Goal: Task Accomplishment & Management: Manage account settings

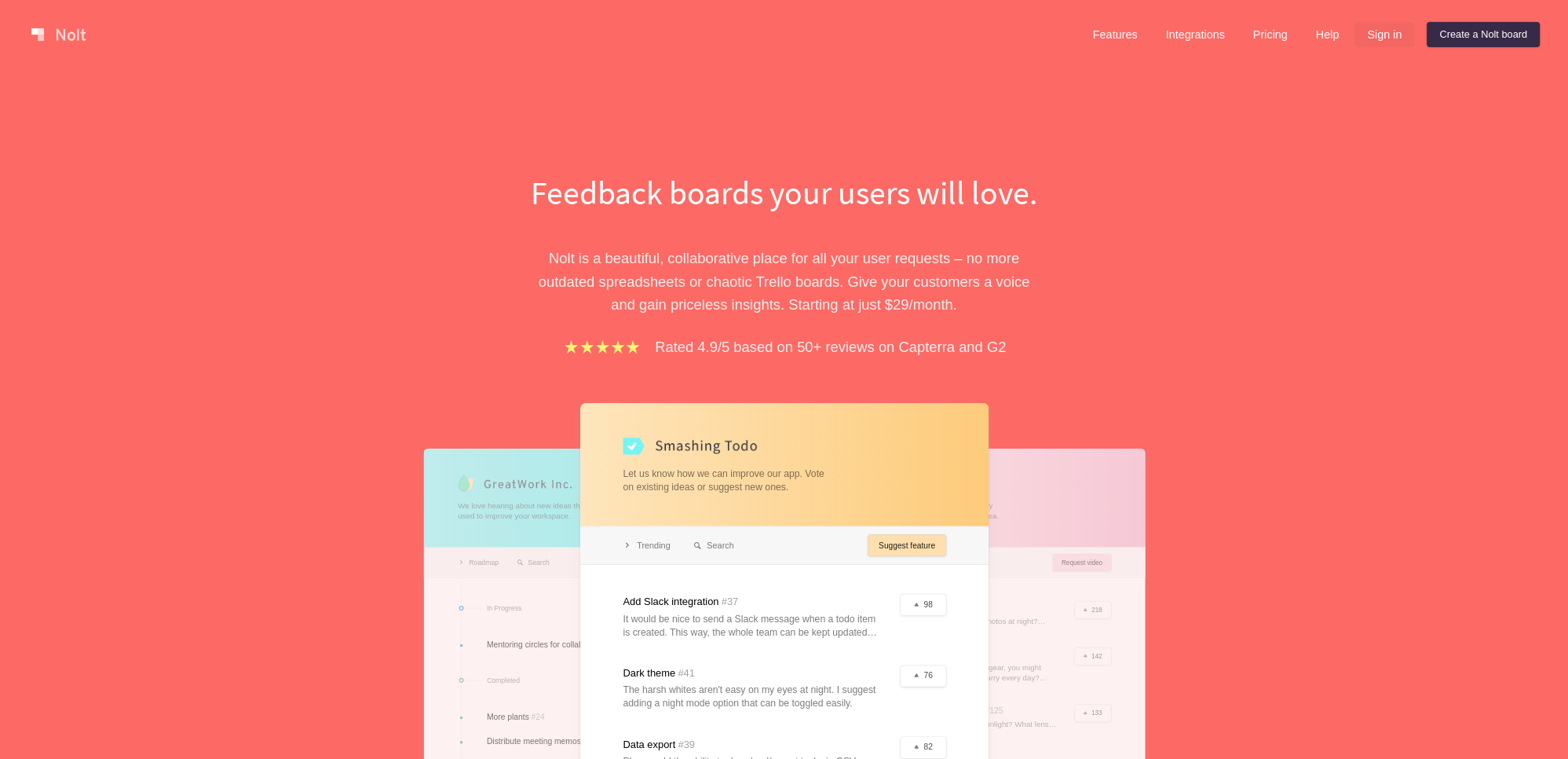
click at [1374, 39] on link "Sign in" at bounding box center [1384, 34] width 59 height 25
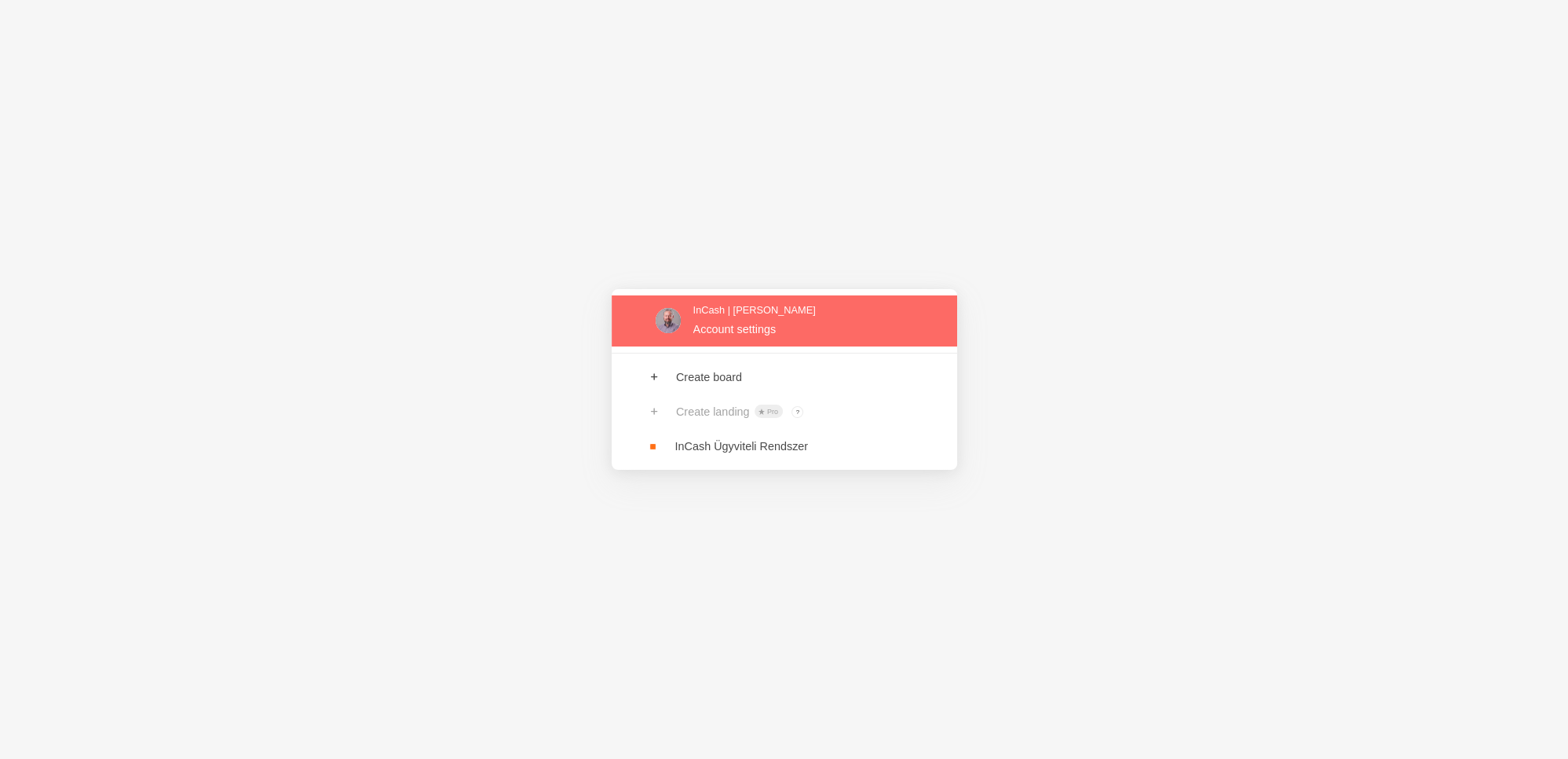
click at [746, 324] on link at bounding box center [784, 321] width 346 height 51
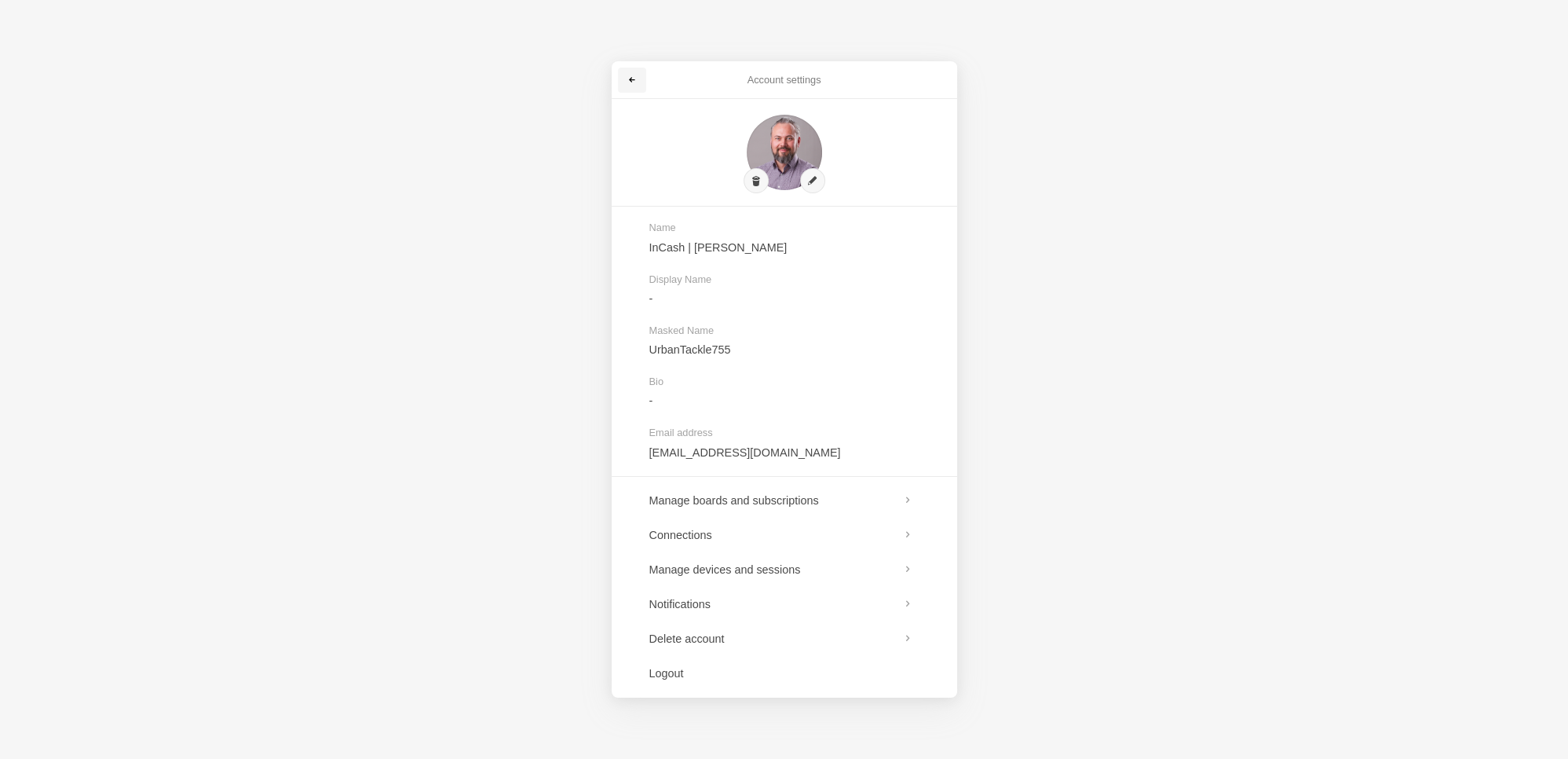
click at [635, 84] on span at bounding box center [632, 80] width 9 height 9
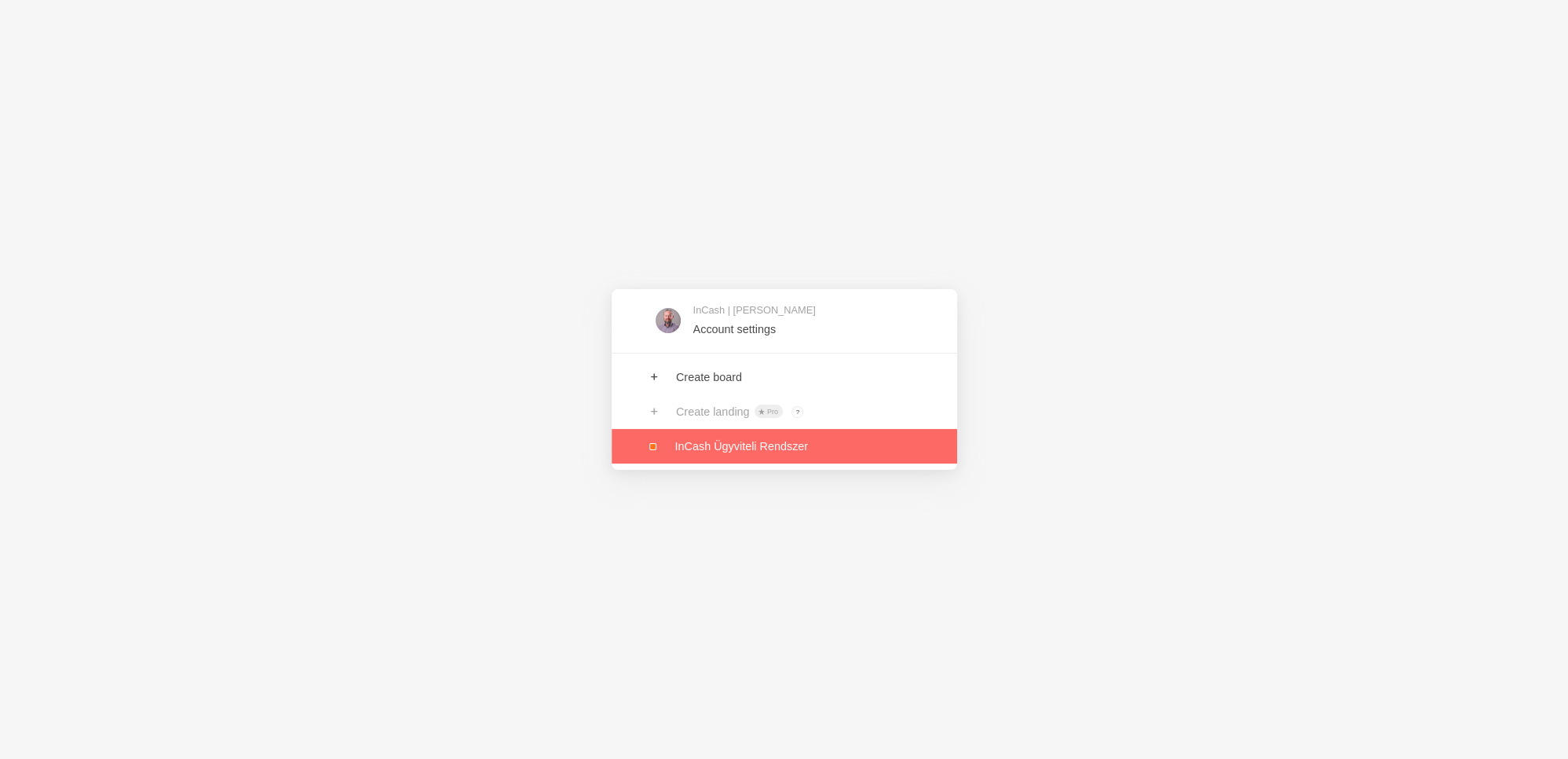
click at [708, 444] on link at bounding box center [784, 446] width 346 height 34
